Goal: Information Seeking & Learning: Learn about a topic

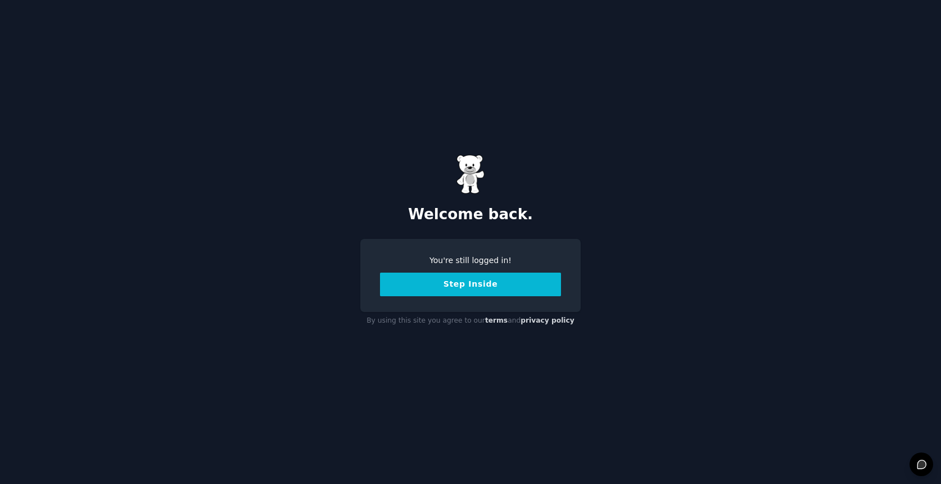
click at [445, 285] on button "Step Inside" at bounding box center [470, 285] width 181 height 24
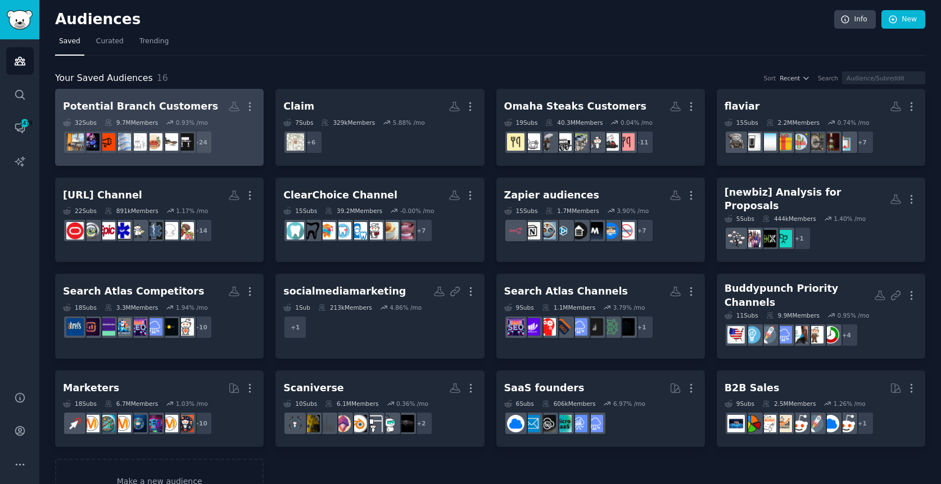
click at [230, 142] on dd "+ 24" at bounding box center [159, 142] width 193 height 31
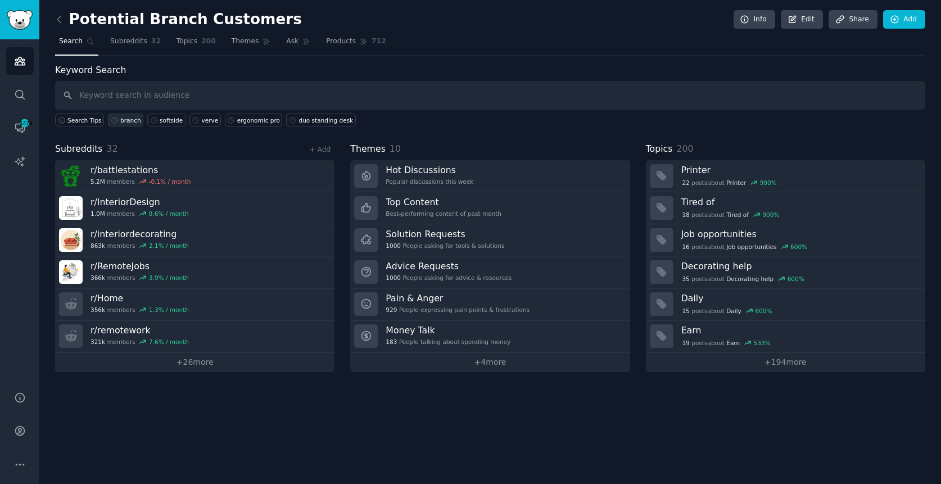
click at [127, 121] on div "branch" at bounding box center [130, 120] width 21 height 8
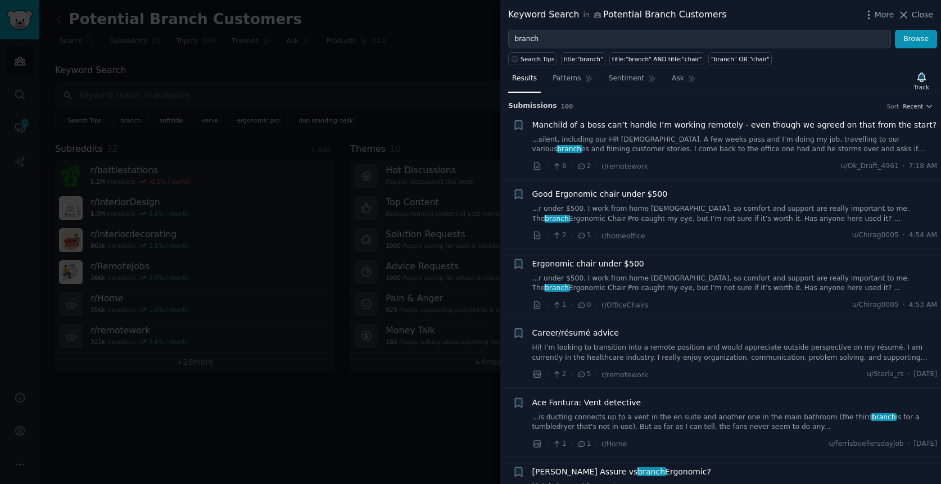
click at [672, 328] on div "Career/résumé advice" at bounding box center [734, 333] width 405 height 12
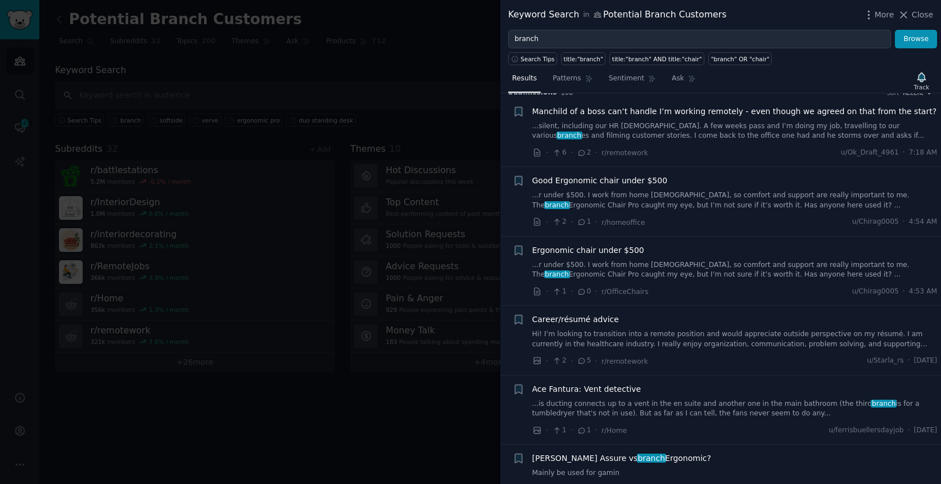
scroll to position [13, 0]
click at [703, 263] on link "...r under $500. I work from home [DEMOGRAPHIC_DATA], so comfort and support ar…" at bounding box center [734, 271] width 405 height 20
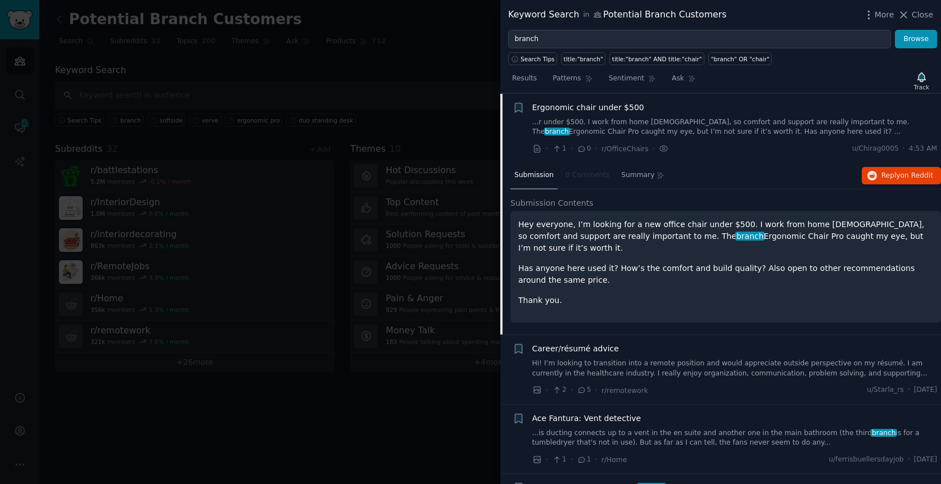
scroll to position [156, 0]
click at [894, 173] on span "Reply on Reddit" at bounding box center [908, 176] width 52 height 10
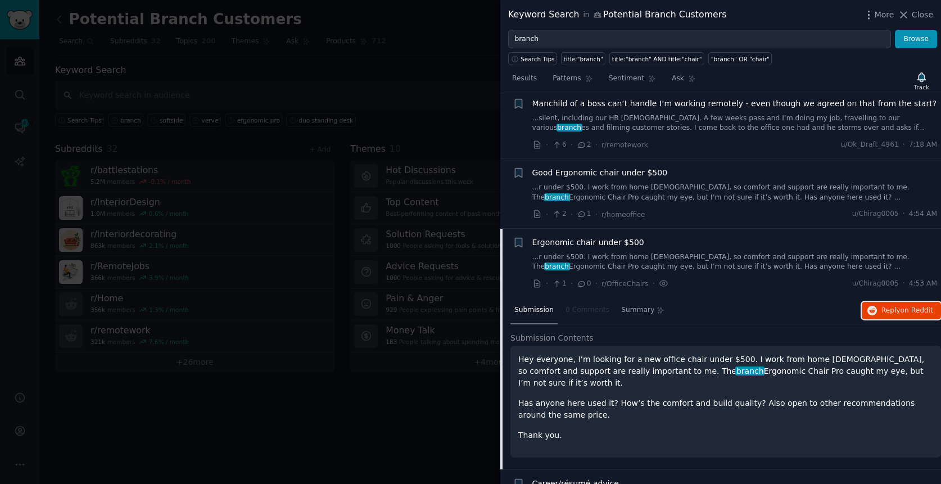
scroll to position [20, 0]
click at [732, 205] on div "Good Ergonomic chair under $500 ...r under $500. I work from home [DEMOGRAPHIC_…" at bounding box center [734, 195] width 405 height 53
click at [756, 197] on link "...r under $500. I work from home [DEMOGRAPHIC_DATA], so comfort and support ar…" at bounding box center [734, 194] width 405 height 20
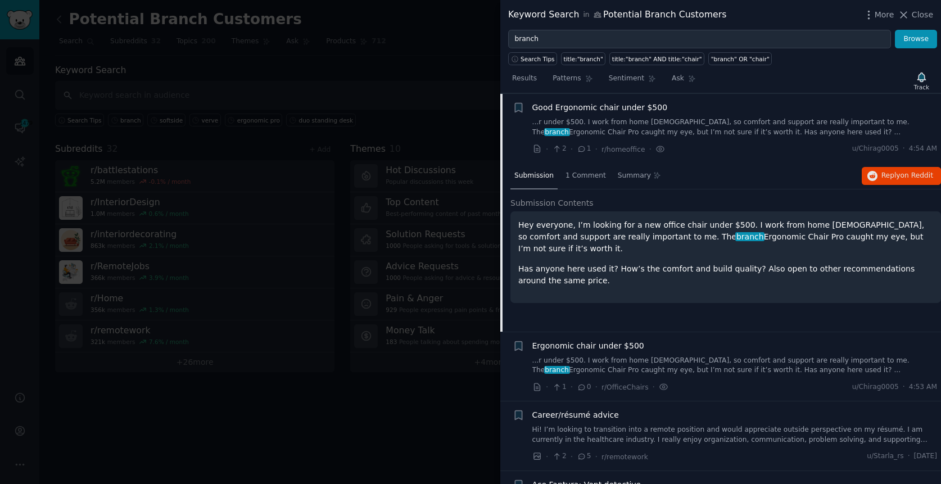
scroll to position [87, 0]
click at [896, 177] on span "Reply on Reddit" at bounding box center [908, 175] width 52 height 10
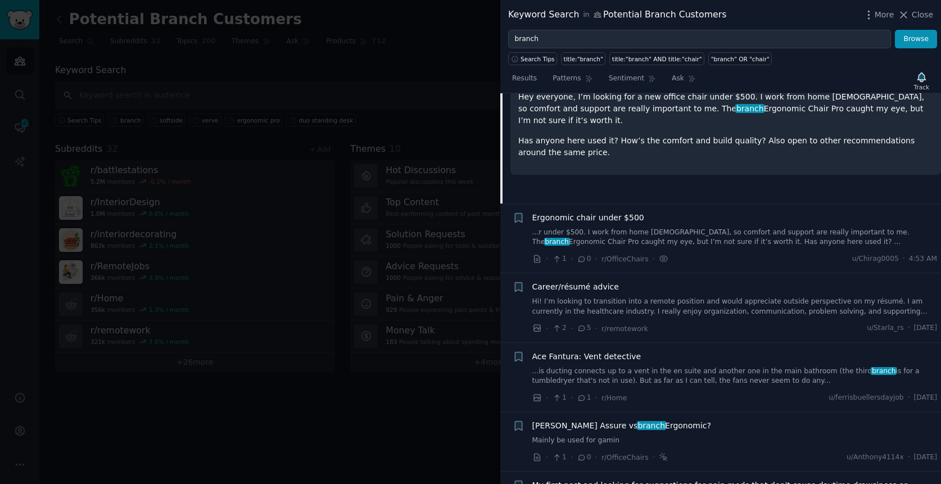
scroll to position [238, 0]
